Goal: Information Seeking & Learning: Learn about a topic

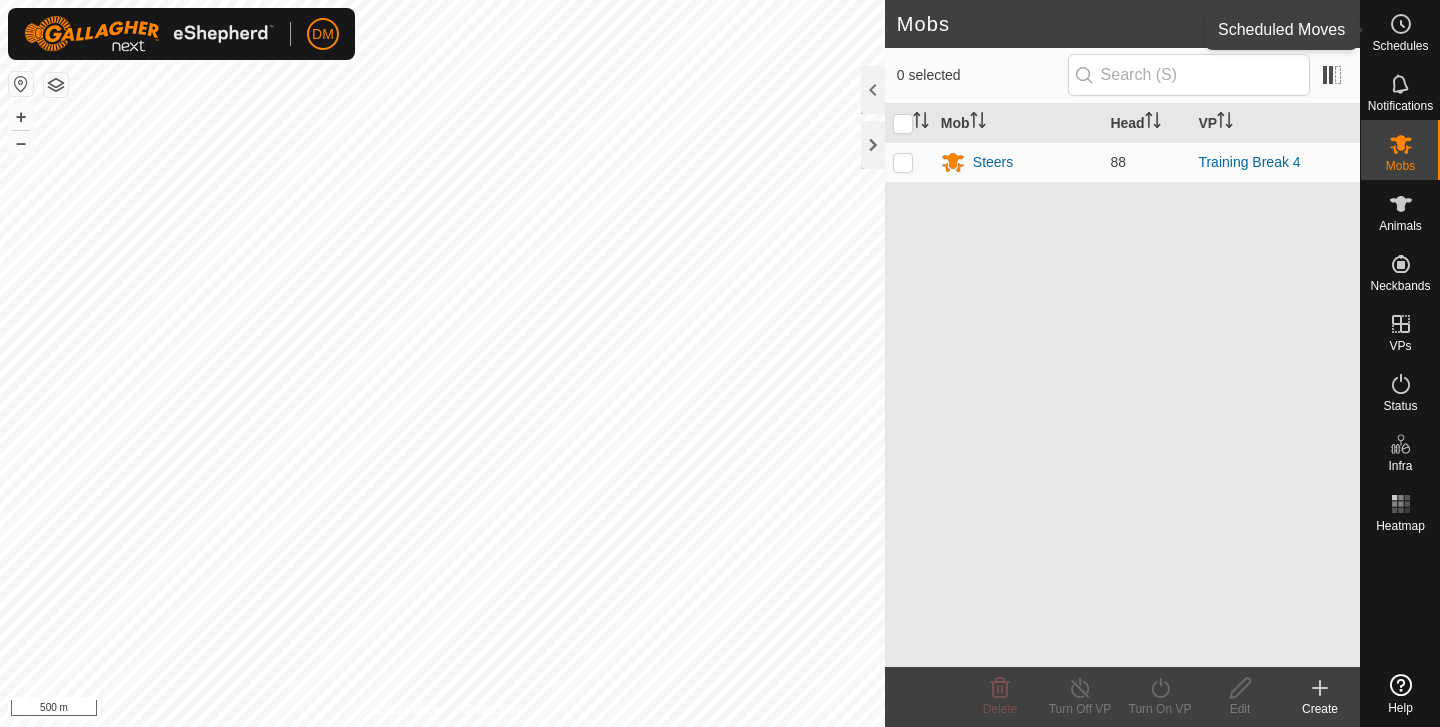
click at [1396, 36] on es-schedule-vp-svg-icon at bounding box center [1401, 24] width 36 height 32
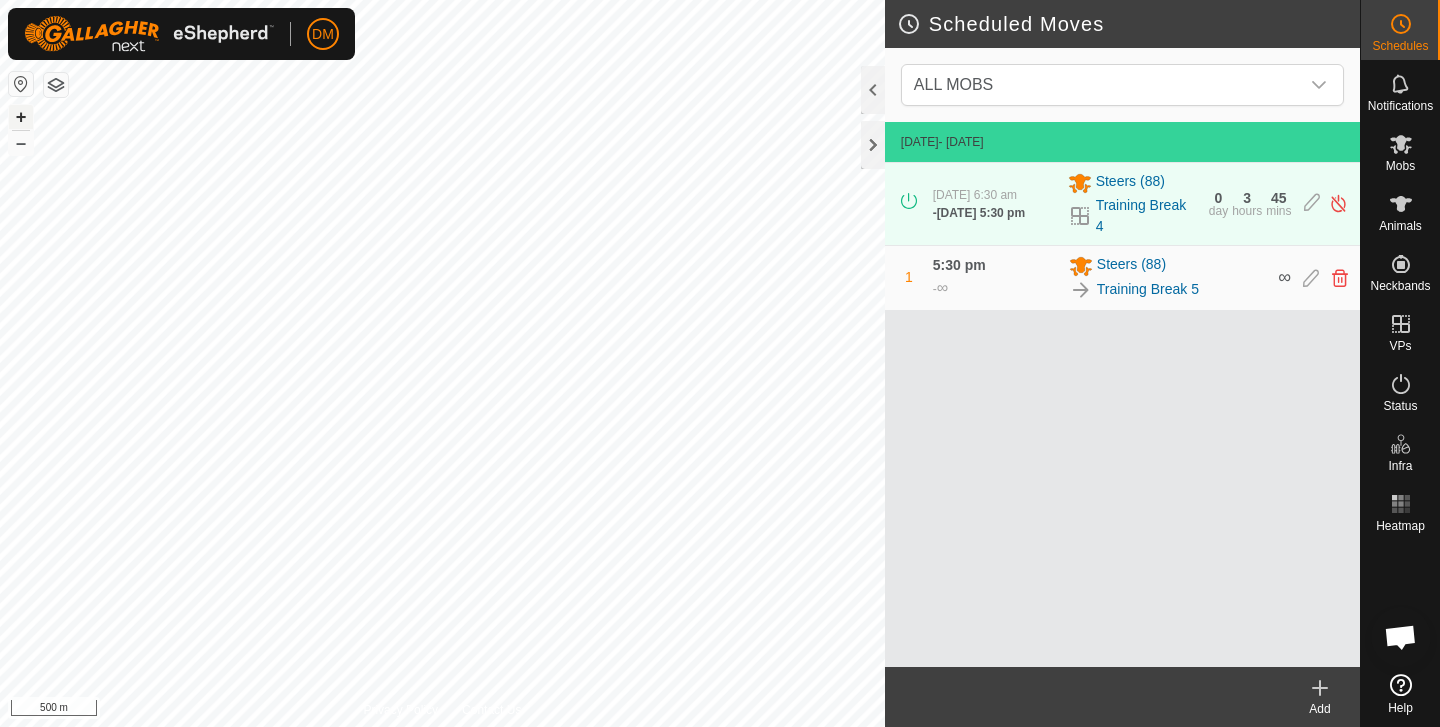
click at [18, 115] on button "+" at bounding box center [21, 117] width 24 height 24
click at [890, 567] on div "Scheduled Moves ALL MOBS [DATE] - [DATE] [DATE] 6:30 am - [DATE] 5:30 pm Steers…" at bounding box center [680, 363] width 1360 height 727
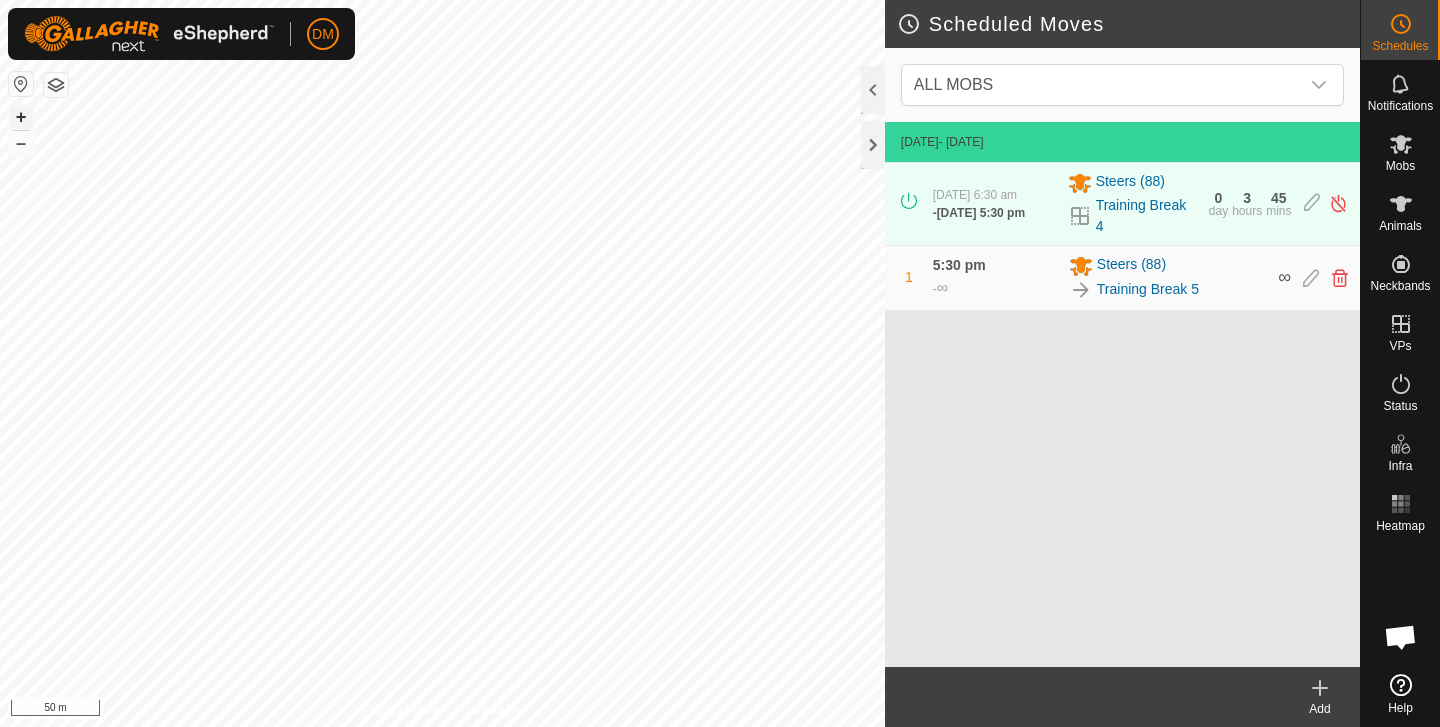
click at [23, 114] on button "+" at bounding box center [21, 117] width 24 height 24
click at [1405, 214] on icon at bounding box center [1401, 204] width 24 height 24
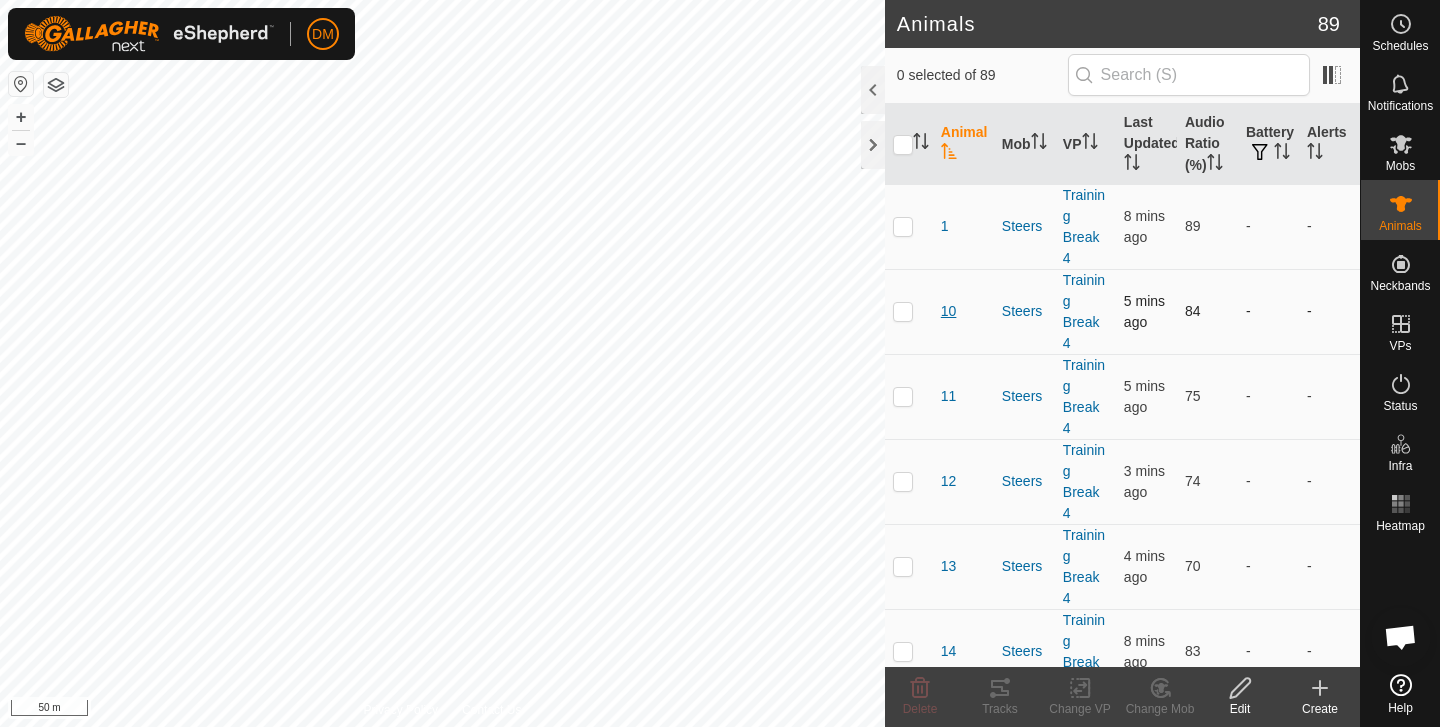
click at [956, 310] on span "10" at bounding box center [949, 311] width 16 height 21
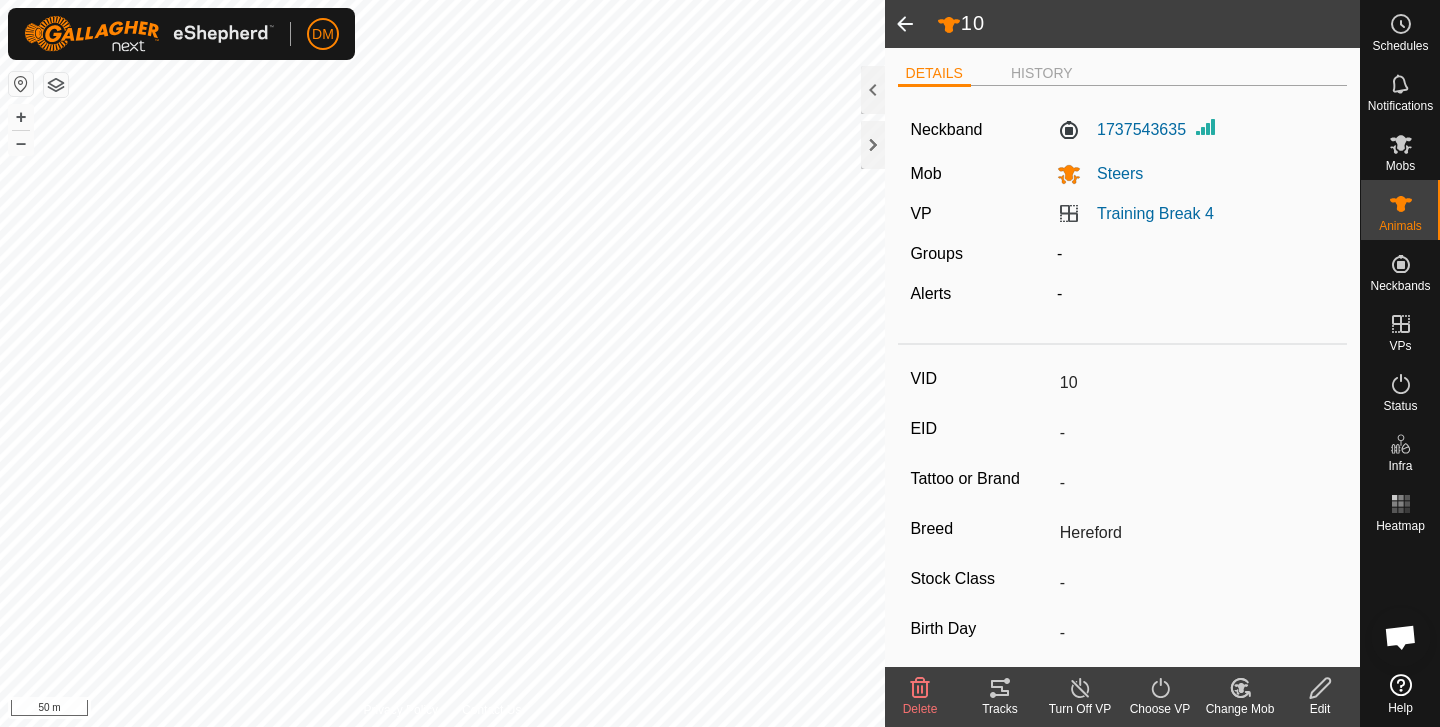
click at [1004, 686] on icon at bounding box center [1000, 688] width 24 height 24
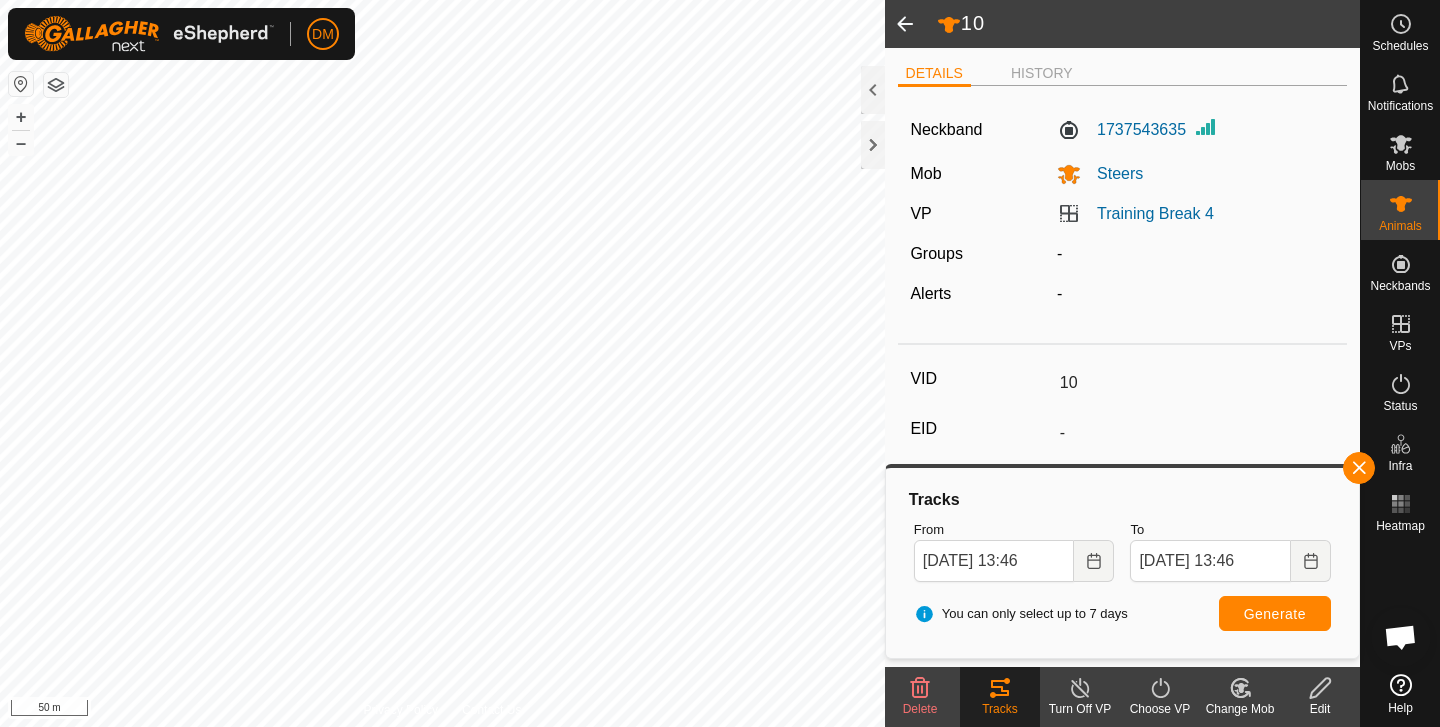
click at [905, 19] on span at bounding box center [905, 24] width 40 height 48
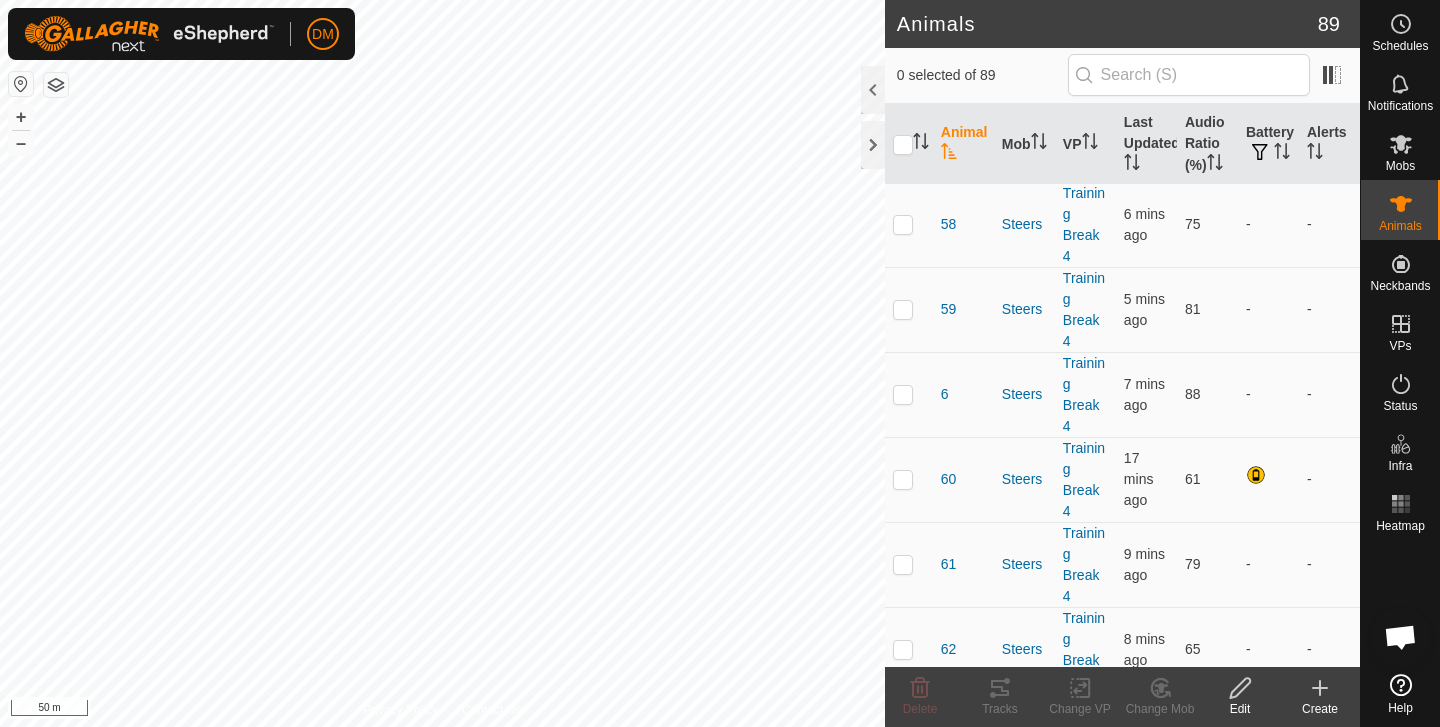
scroll to position [4678, 0]
click at [948, 481] on span "60" at bounding box center [949, 477] width 16 height 21
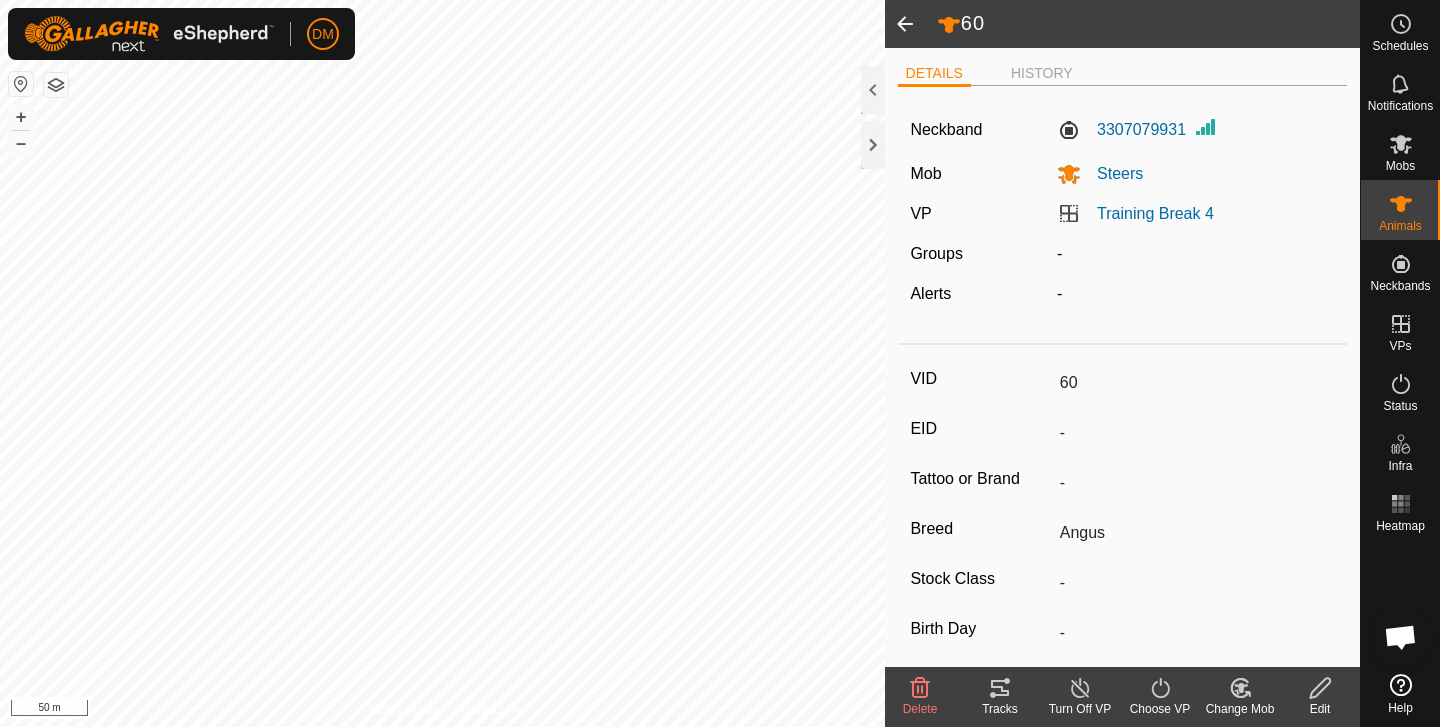
click at [905, 19] on span at bounding box center [905, 24] width 40 height 48
